Goal: Task Accomplishment & Management: Manage account settings

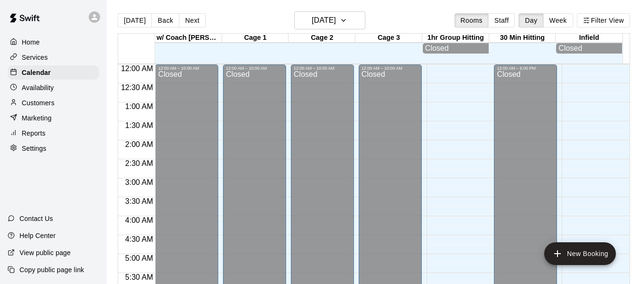
scroll to position [618, 0]
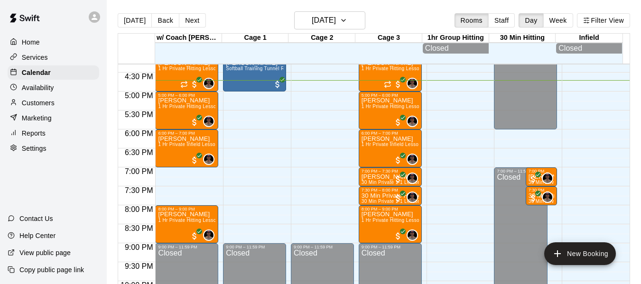
click at [49, 103] on p "Customers" at bounding box center [38, 102] width 33 height 9
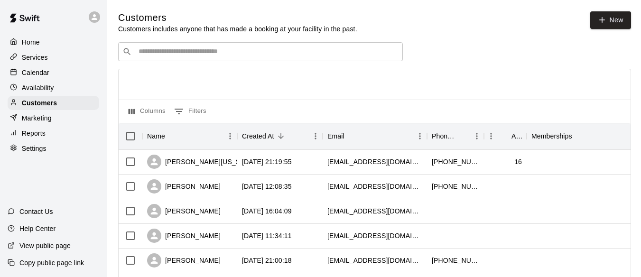
click at [197, 52] on input "Search customers by name or email" at bounding box center [267, 51] width 263 height 9
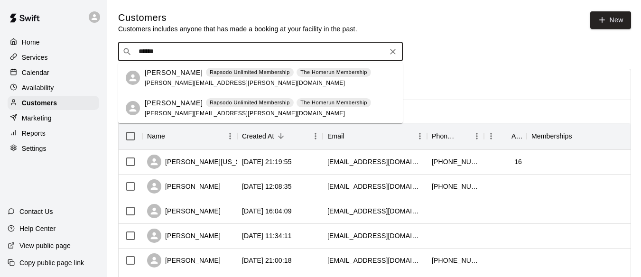
type input "*******"
click at [177, 103] on p "[PERSON_NAME]" at bounding box center [174, 103] width 58 height 10
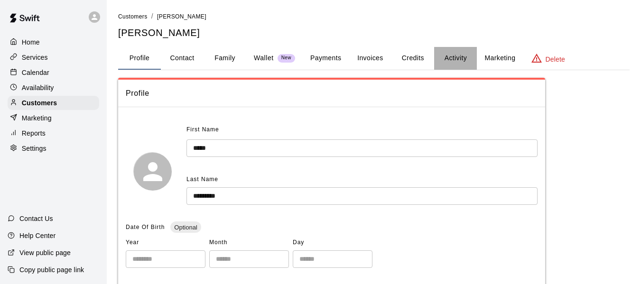
click at [455, 56] on button "Activity" at bounding box center [455, 58] width 43 height 23
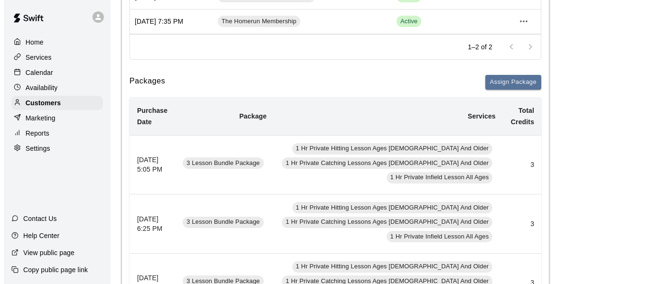
scroll to position [205, 0]
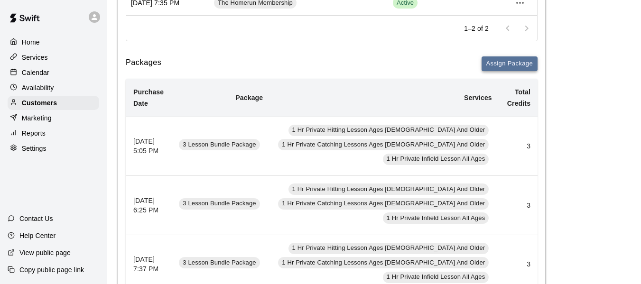
click at [504, 64] on button "Assign Package" at bounding box center [509, 63] width 56 height 15
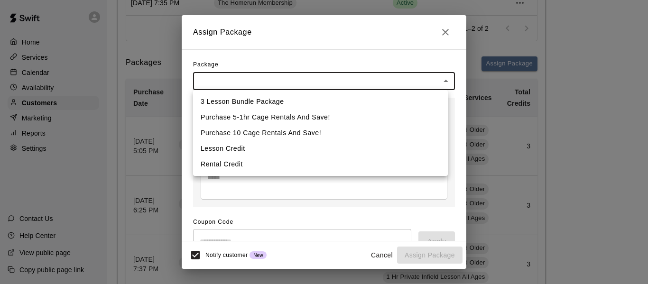
click at [285, 101] on li "3 Lesson Bundle Package" at bounding box center [320, 102] width 255 height 16
type input "**********"
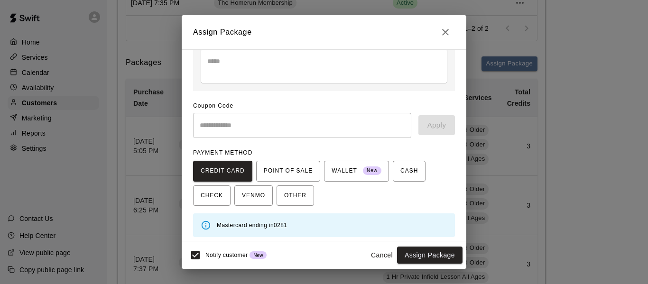
scroll to position [138, 0]
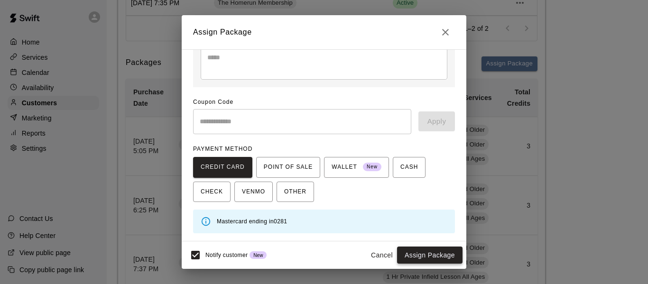
click at [423, 254] on button "Assign Package" at bounding box center [429, 256] width 65 height 18
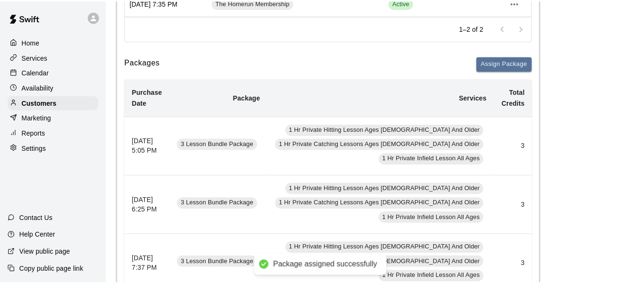
scroll to position [120, 0]
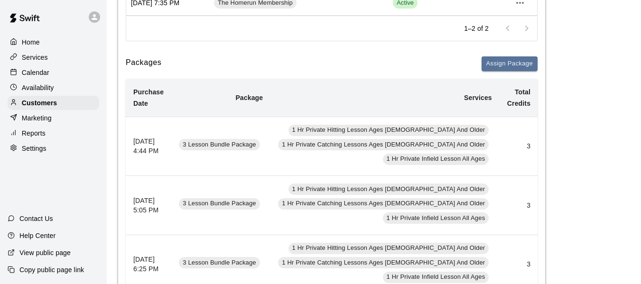
click at [42, 71] on p "Calendar" at bounding box center [36, 72] width 28 height 9
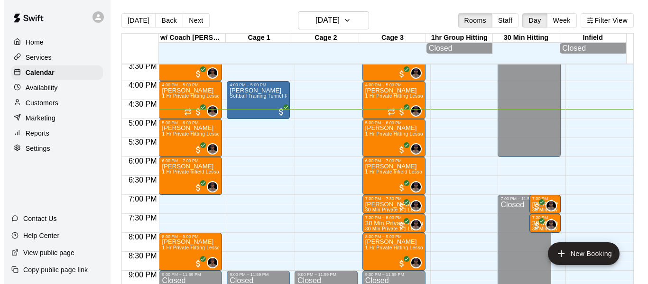
scroll to position [556, 0]
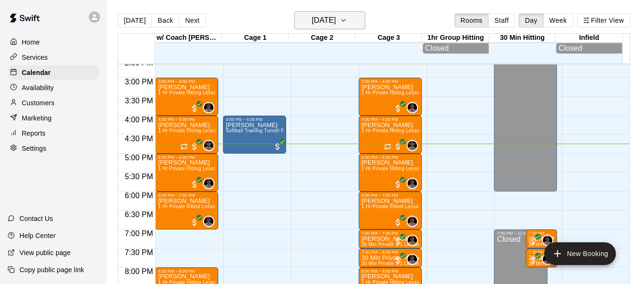
click at [356, 22] on button "[DATE]" at bounding box center [329, 20] width 71 height 18
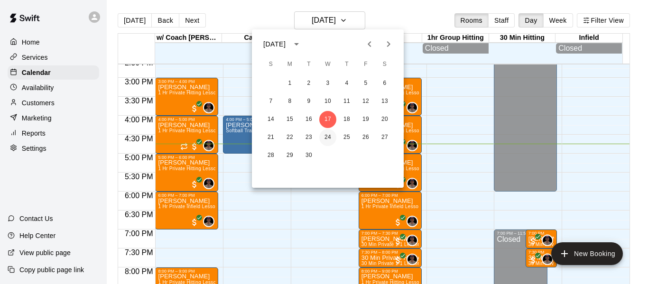
click at [326, 134] on button "24" at bounding box center [327, 137] width 17 height 17
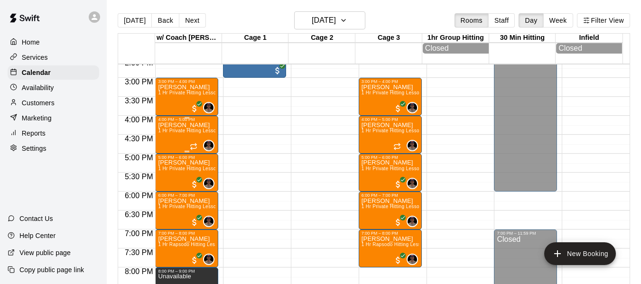
click at [187, 133] on span "1 Hr Private Hitting Lesson Ages [DEMOGRAPHIC_DATA] And Older" at bounding box center [235, 130] width 155 height 5
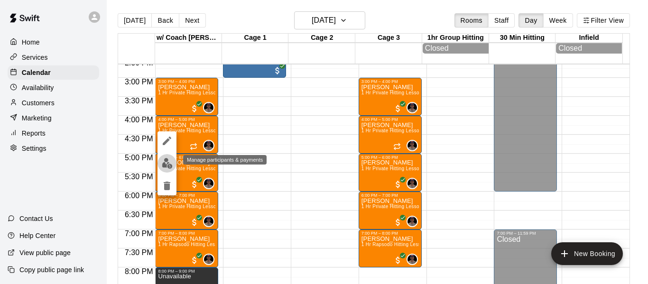
click at [166, 166] on img "edit" at bounding box center [167, 163] width 11 height 11
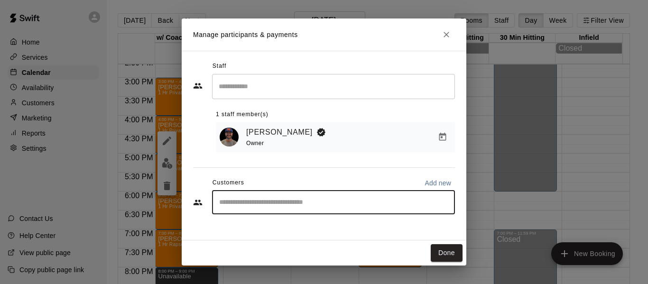
click at [354, 204] on input "Start typing to search customers..." at bounding box center [333, 202] width 234 height 9
type input "******"
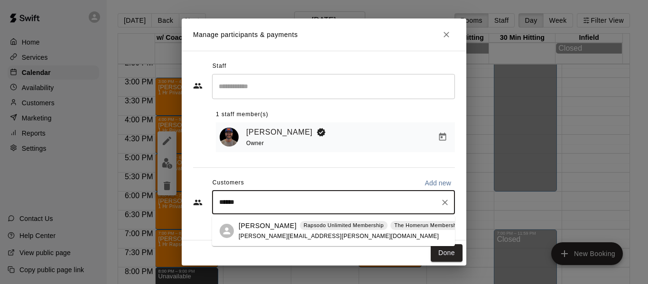
click at [267, 226] on p "[PERSON_NAME]" at bounding box center [268, 226] width 58 height 10
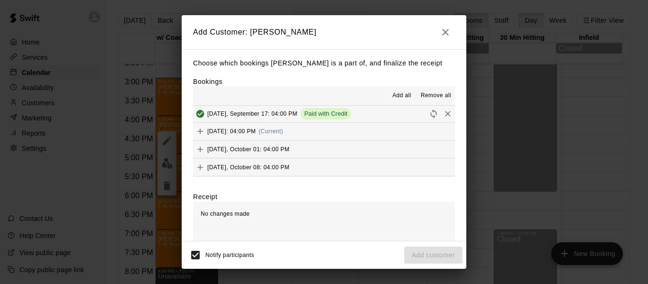
scroll to position [111, 0]
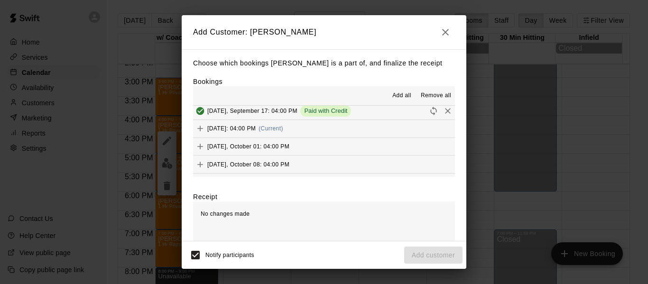
click at [362, 130] on button "[DATE]: 04:00 PM (Current)" at bounding box center [324, 129] width 262 height 18
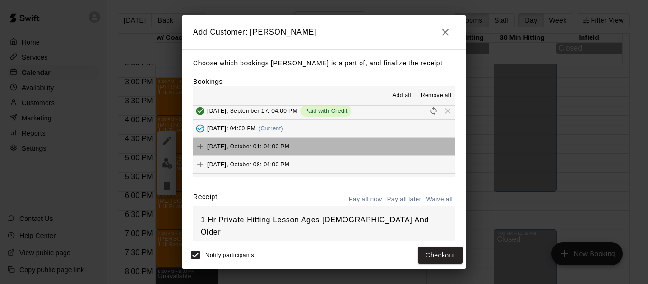
click at [344, 146] on button "[DATE], October 01: 04:00 PM" at bounding box center [324, 147] width 262 height 18
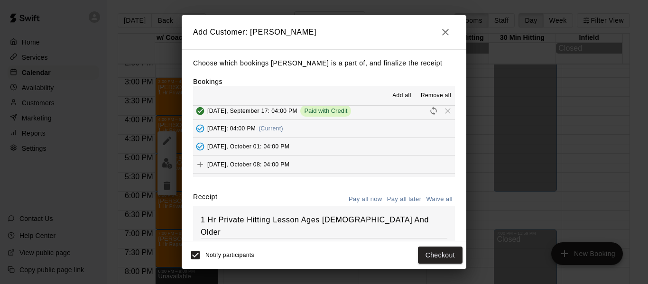
click at [339, 163] on button "[DATE], October 08: 04:00 PM" at bounding box center [324, 165] width 262 height 18
click at [431, 255] on button "Checkout" at bounding box center [440, 256] width 45 height 18
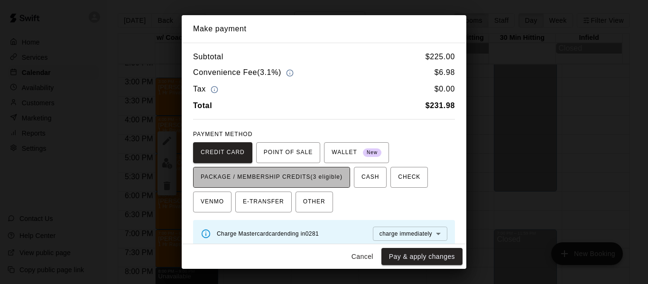
click at [326, 179] on span "PACKAGE / MEMBERSHIP CREDITS (3 eligible)" at bounding box center [272, 177] width 142 height 15
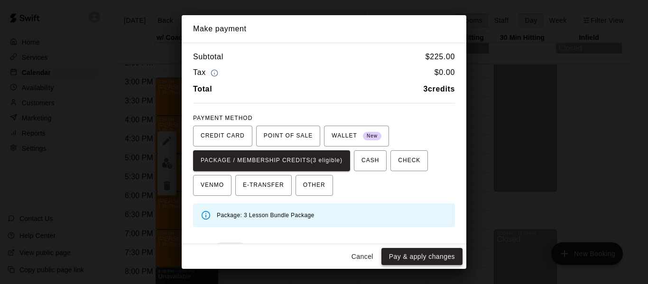
click at [415, 258] on button "Pay & apply changes" at bounding box center [421, 257] width 81 height 18
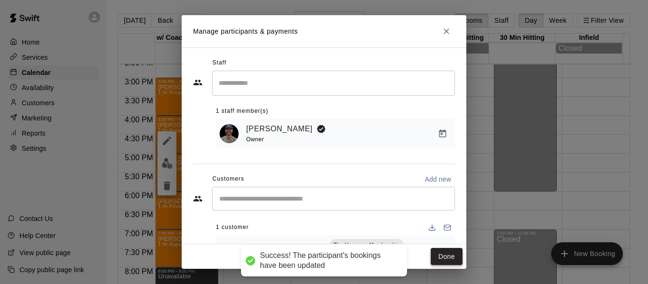
click at [453, 250] on button "Done" at bounding box center [447, 257] width 32 height 18
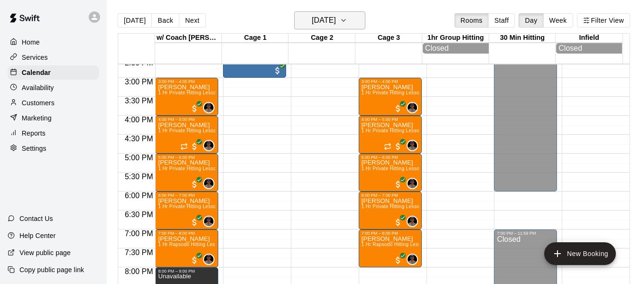
click at [357, 19] on button "[DATE]" at bounding box center [329, 20] width 71 height 18
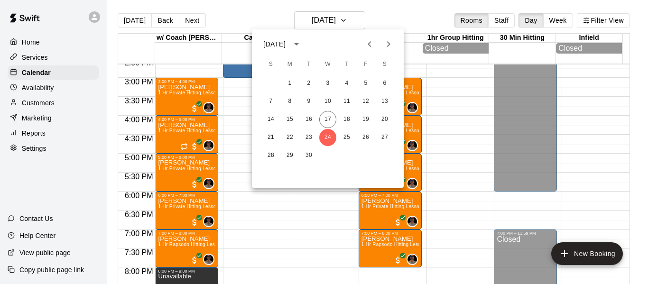
click at [387, 50] on button "Next month" at bounding box center [388, 44] width 19 height 19
click at [329, 84] on button "1" at bounding box center [327, 83] width 17 height 17
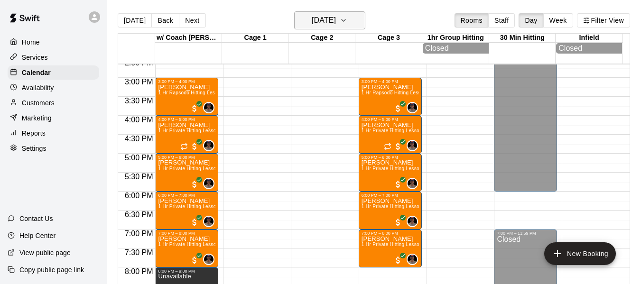
click at [347, 18] on icon "button" at bounding box center [344, 20] width 8 height 11
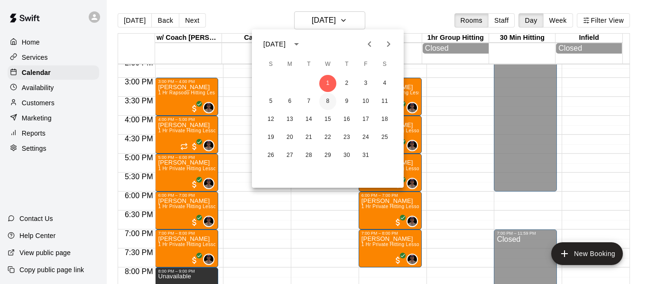
click at [323, 101] on button "8" at bounding box center [327, 101] width 17 height 17
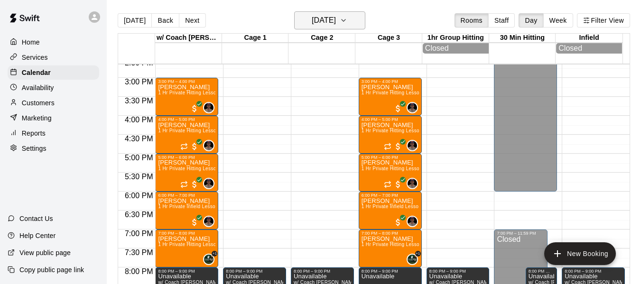
click at [347, 18] on icon "button" at bounding box center [344, 20] width 8 height 11
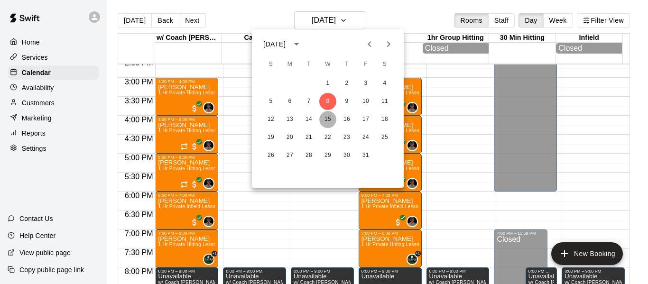
click at [330, 114] on button "15" at bounding box center [327, 119] width 17 height 17
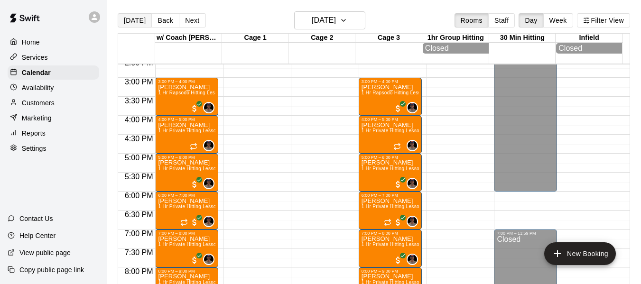
click at [128, 20] on button "[DATE]" at bounding box center [135, 20] width 34 height 14
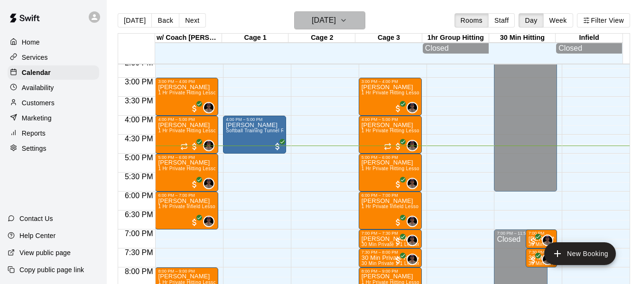
click at [357, 21] on button "[DATE]" at bounding box center [329, 20] width 71 height 18
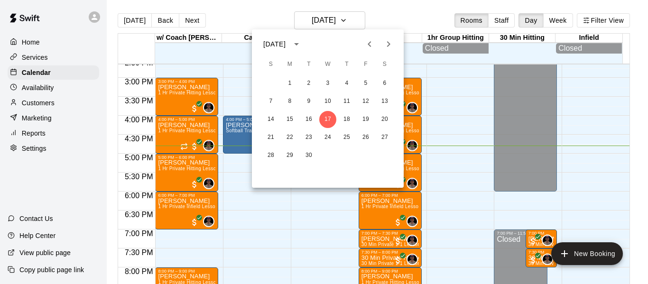
click at [382, 44] on button "Next month" at bounding box center [388, 44] width 19 height 19
click at [383, 44] on icon "Next month" at bounding box center [388, 43] width 11 height 11
click at [367, 120] on button "16" at bounding box center [365, 119] width 17 height 17
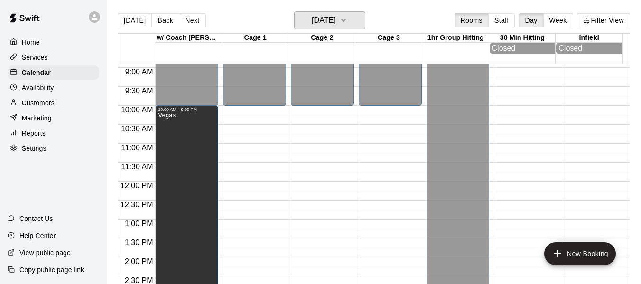
scroll to position [335, 0]
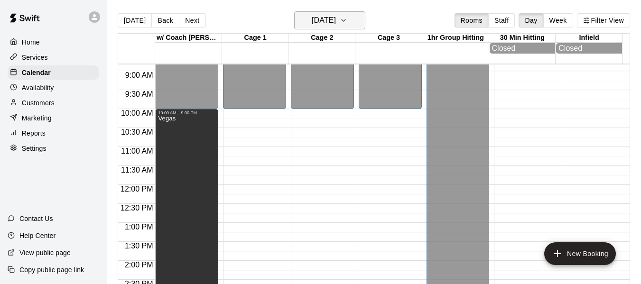
click at [347, 20] on icon "button" at bounding box center [344, 20] width 8 height 11
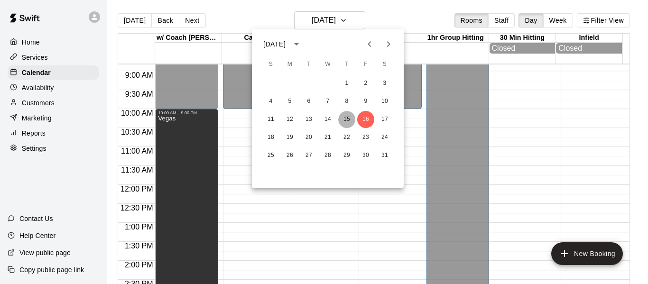
click at [345, 117] on button "15" at bounding box center [346, 119] width 17 height 17
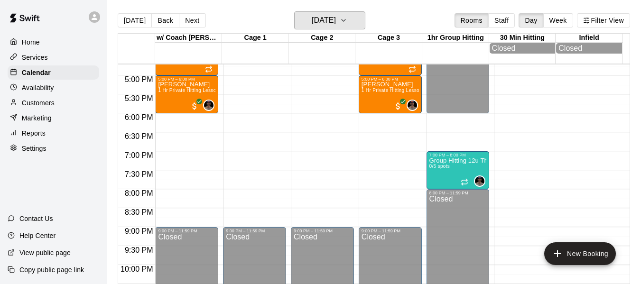
scroll to position [651, 0]
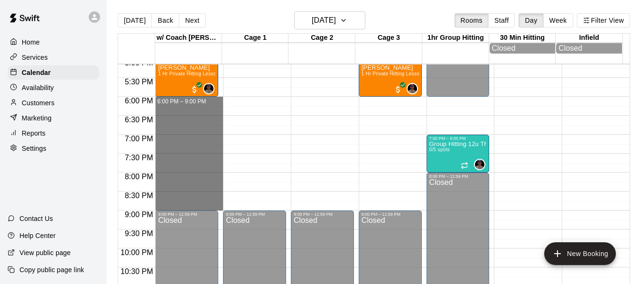
drag, startPoint x: 185, startPoint y: 103, endPoint x: 185, endPoint y: 206, distance: 103.4
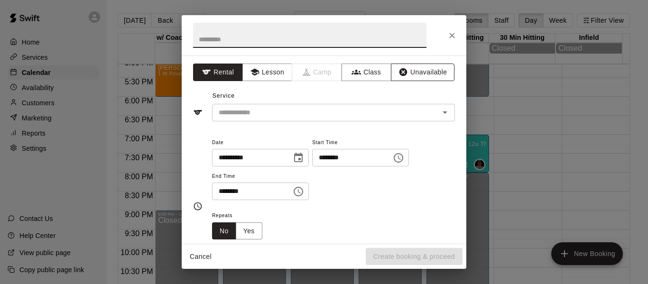
click at [417, 75] on button "Unavailable" at bounding box center [423, 73] width 64 height 18
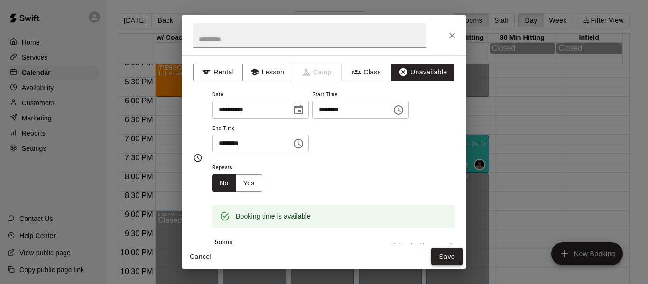
click at [453, 259] on button "Save" at bounding box center [446, 257] width 31 height 18
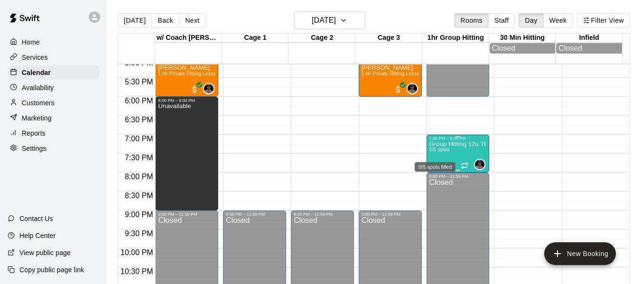
click at [433, 152] on span "0/5 spots" at bounding box center [439, 149] width 21 height 5
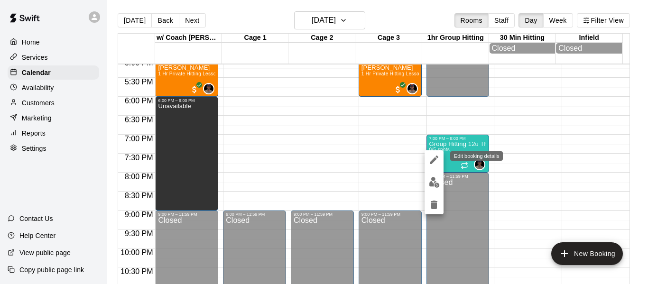
click at [434, 157] on icon "edit" at bounding box center [433, 159] width 11 height 11
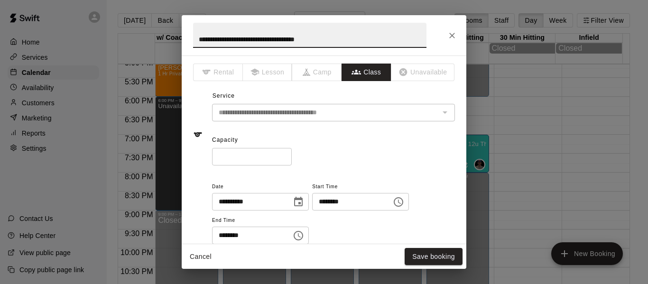
click at [292, 157] on input "*" at bounding box center [252, 157] width 80 height 18
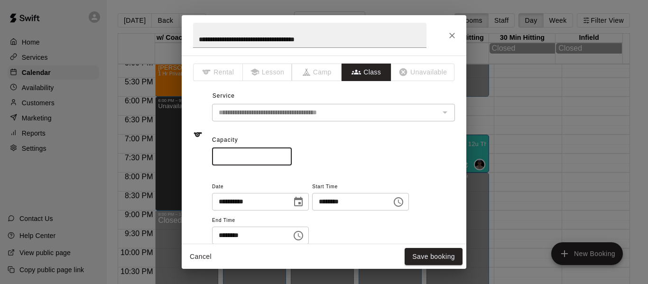
click at [292, 157] on input "*" at bounding box center [252, 157] width 80 height 18
type input "*"
click at [292, 157] on input "*" at bounding box center [252, 157] width 80 height 18
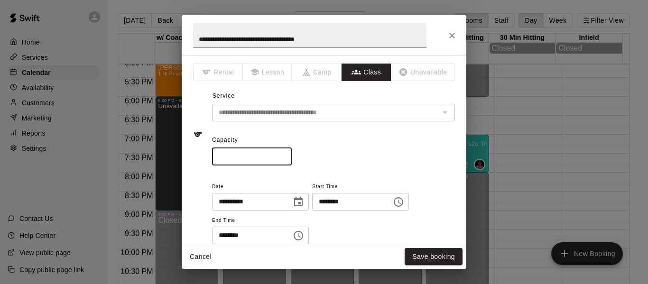
click at [292, 157] on input "*" at bounding box center [252, 157] width 80 height 18
click at [292, 160] on input "*" at bounding box center [252, 157] width 80 height 18
click at [451, 37] on icon "Close" at bounding box center [452, 36] width 6 height 6
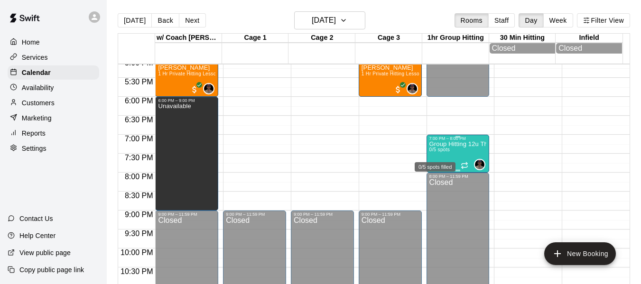
click at [436, 151] on span "0/5 spots" at bounding box center [439, 149] width 21 height 5
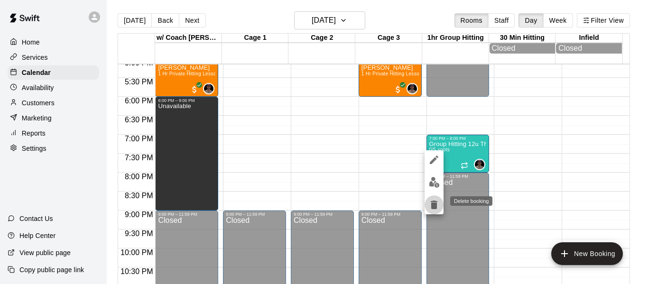
click at [435, 205] on icon "delete" at bounding box center [434, 205] width 7 height 9
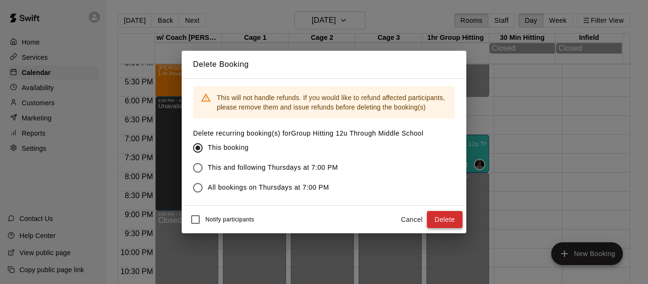
click at [442, 221] on button "Delete" at bounding box center [445, 220] width 36 height 18
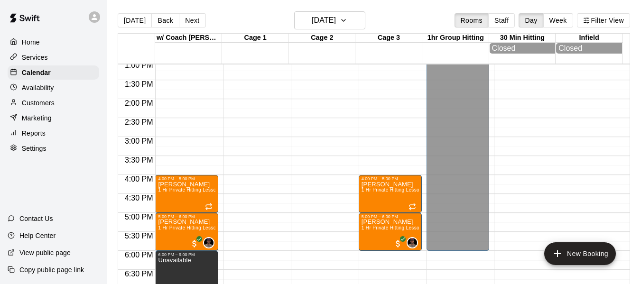
scroll to position [493, 0]
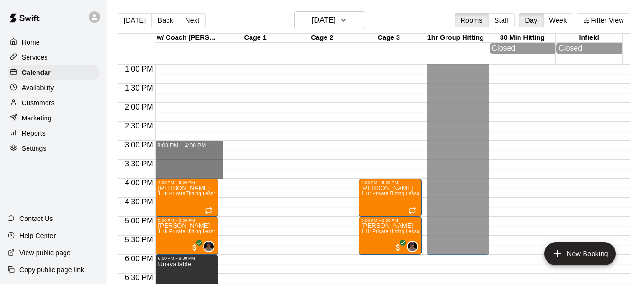
drag, startPoint x: 184, startPoint y: 174, endPoint x: 196, endPoint y: 149, distance: 27.6
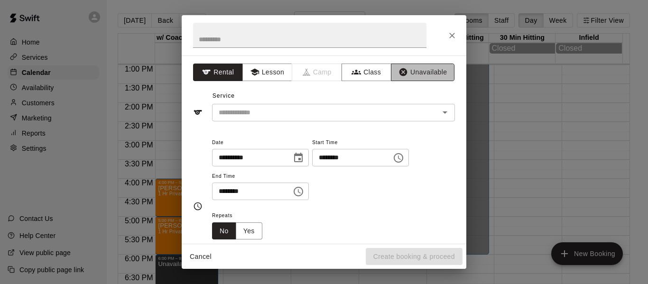
click at [417, 73] on button "Unavailable" at bounding box center [423, 73] width 64 height 18
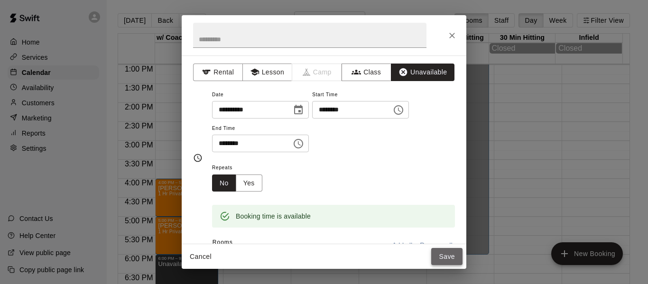
click at [447, 258] on button "Save" at bounding box center [446, 257] width 31 height 18
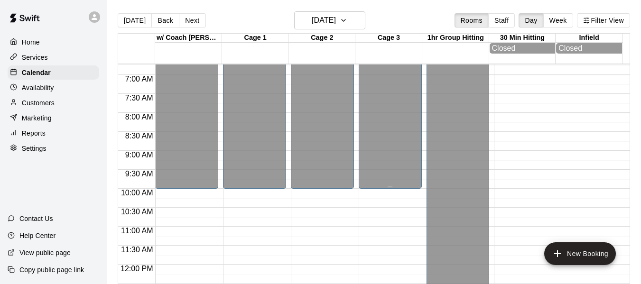
scroll to position [208, 0]
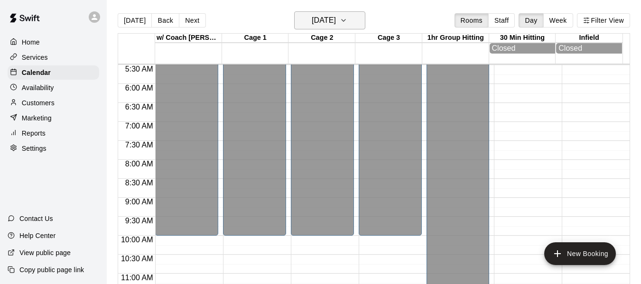
click at [347, 20] on icon "button" at bounding box center [344, 20] width 8 height 11
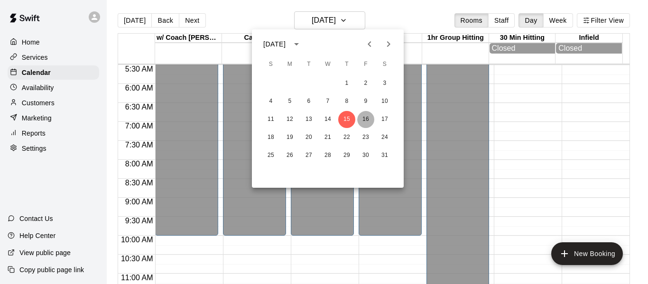
click at [366, 117] on button "16" at bounding box center [365, 119] width 17 height 17
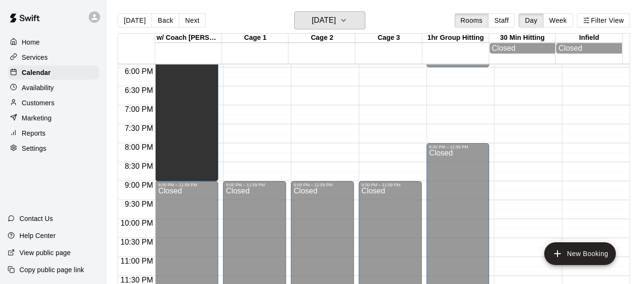
scroll to position [683, 0]
click at [359, 18] on button "[DATE]" at bounding box center [329, 20] width 71 height 18
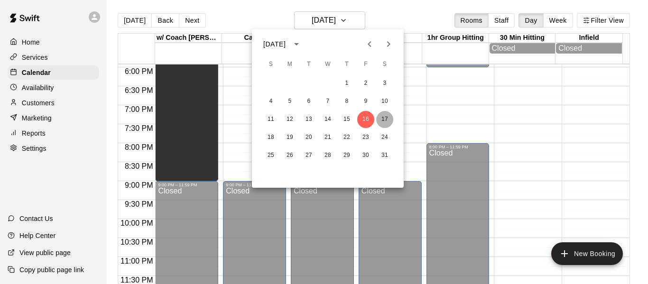
click at [384, 119] on button "17" at bounding box center [384, 119] width 17 height 17
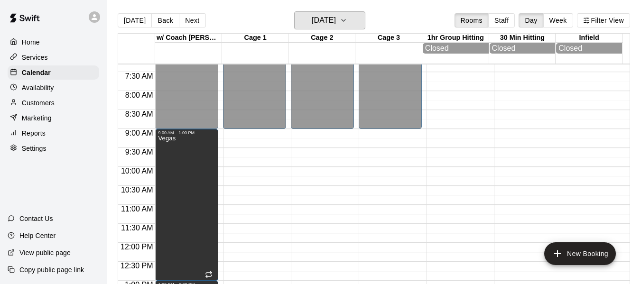
scroll to position [271, 0]
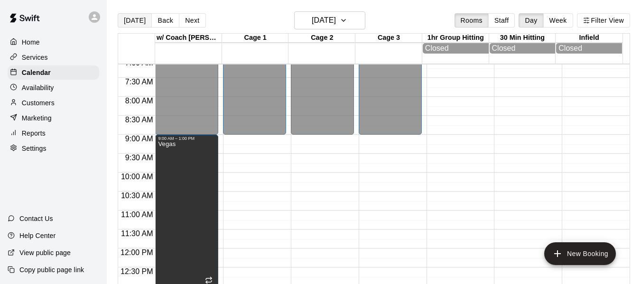
click at [139, 19] on button "[DATE]" at bounding box center [135, 20] width 34 height 14
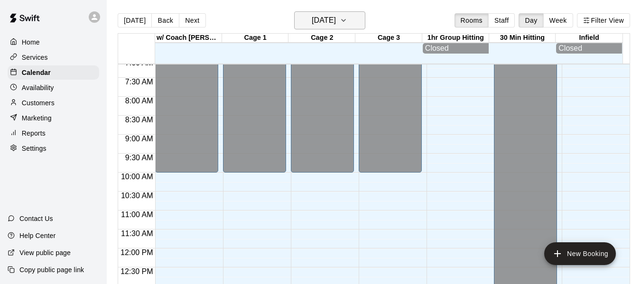
click at [347, 20] on icon "button" at bounding box center [344, 20] width 8 height 11
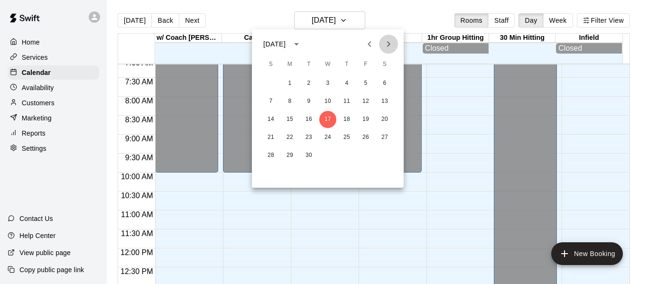
click at [389, 47] on icon "Next month" at bounding box center [388, 43] width 11 height 11
click at [273, 120] on button "11" at bounding box center [270, 119] width 17 height 17
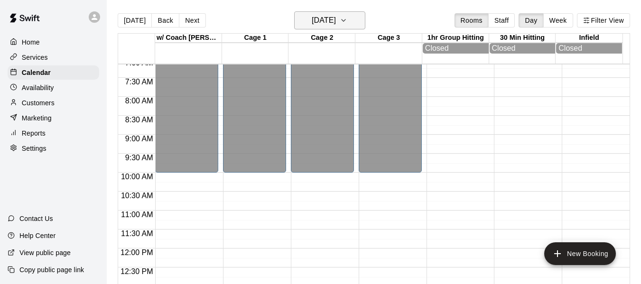
click at [347, 17] on icon "button" at bounding box center [344, 20] width 8 height 11
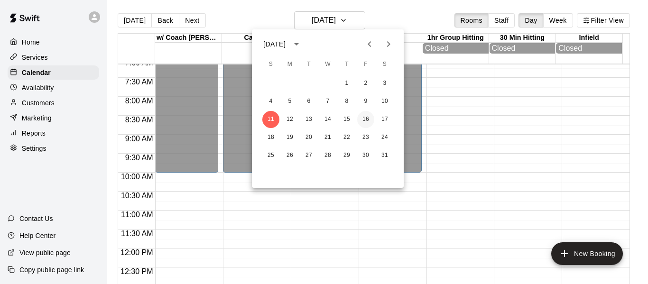
click at [363, 117] on button "16" at bounding box center [365, 119] width 17 height 17
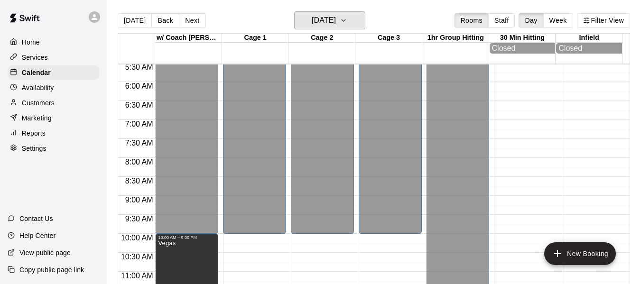
scroll to position [208, 0]
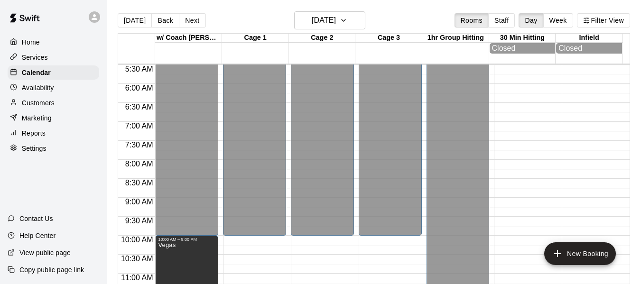
click at [46, 59] on p "Services" at bounding box center [35, 57] width 26 height 9
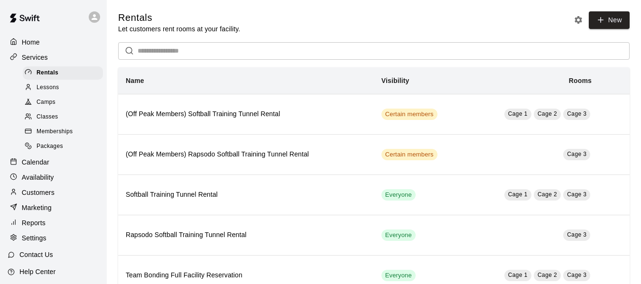
click at [42, 165] on p "Calendar" at bounding box center [36, 161] width 28 height 9
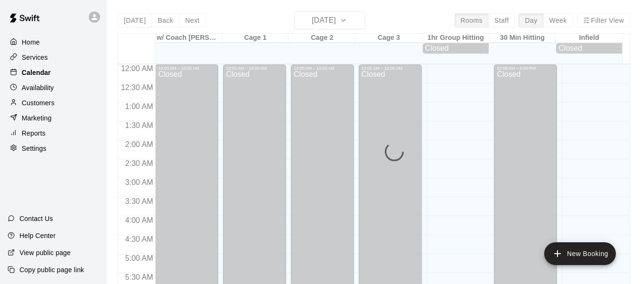
scroll to position [638, 0]
